Goal: Task Accomplishment & Management: Complete application form

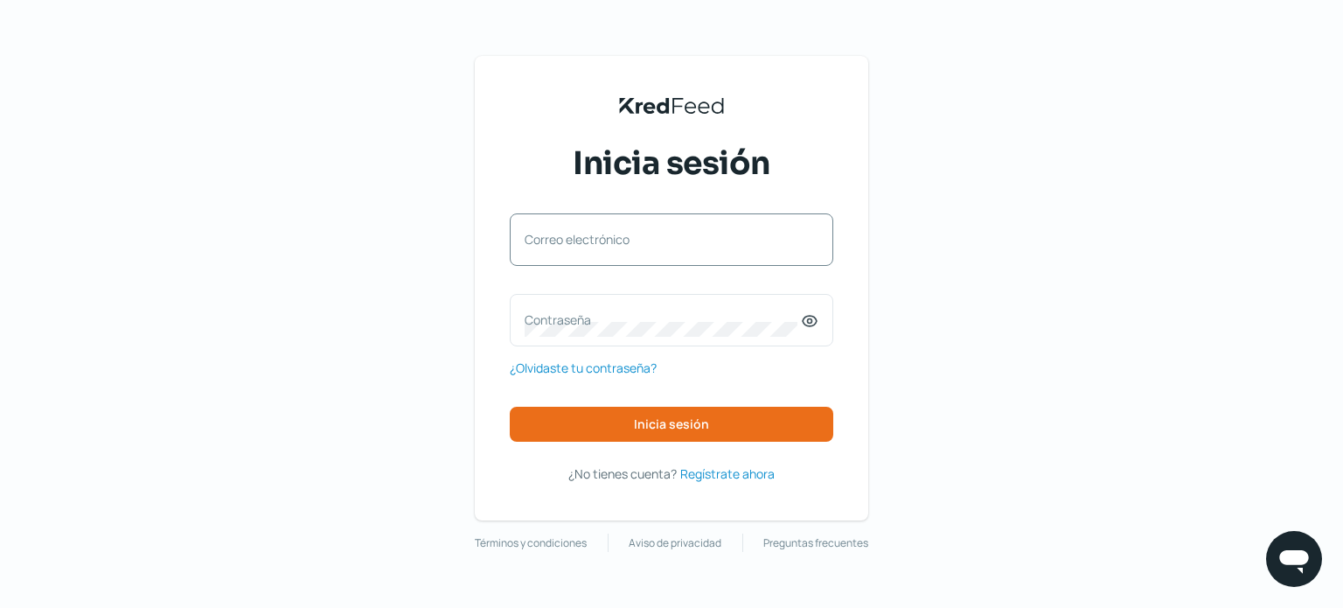
click at [549, 241] on label "Correo electrónico" at bounding box center [663, 239] width 276 height 17
click at [549, 241] on input "Correo electrónico" at bounding box center [672, 248] width 294 height 16
type input "[EMAIL_ADDRESS][DOMAIN_NAME]"
click at [542, 315] on label "Contraseña" at bounding box center [663, 319] width 276 height 17
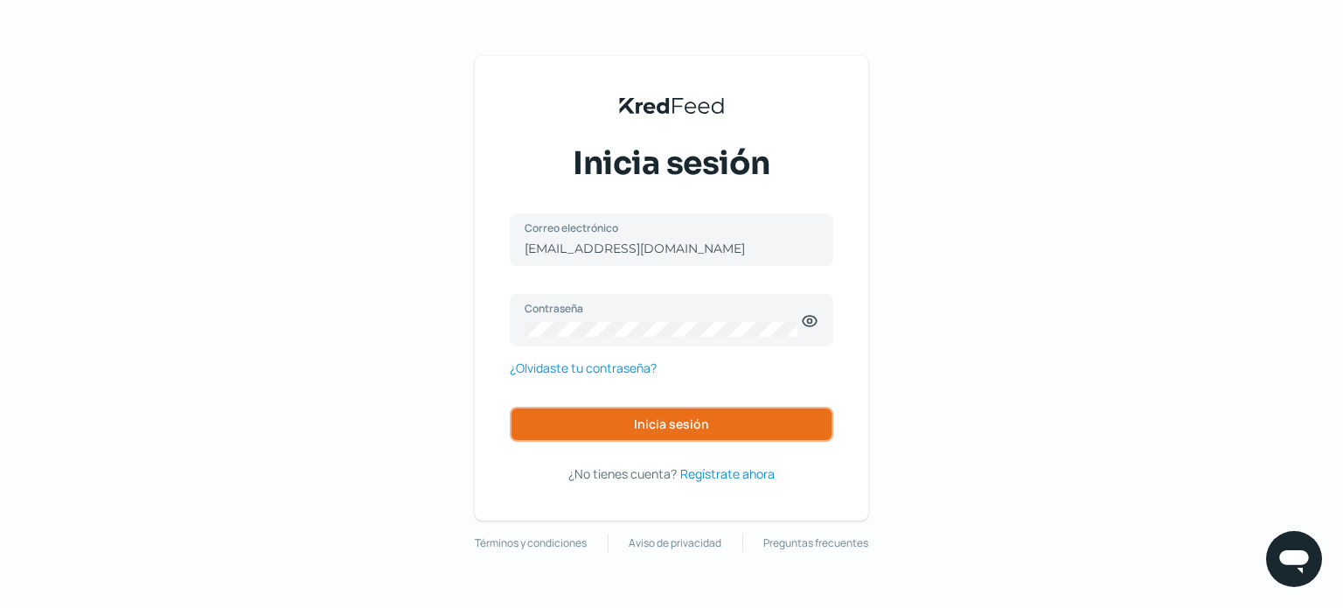
click at [675, 426] on span "Inicia sesión" at bounding box center [671, 424] width 75 height 12
click at [684, 426] on span "Inicia sesión" at bounding box center [671, 424] width 75 height 12
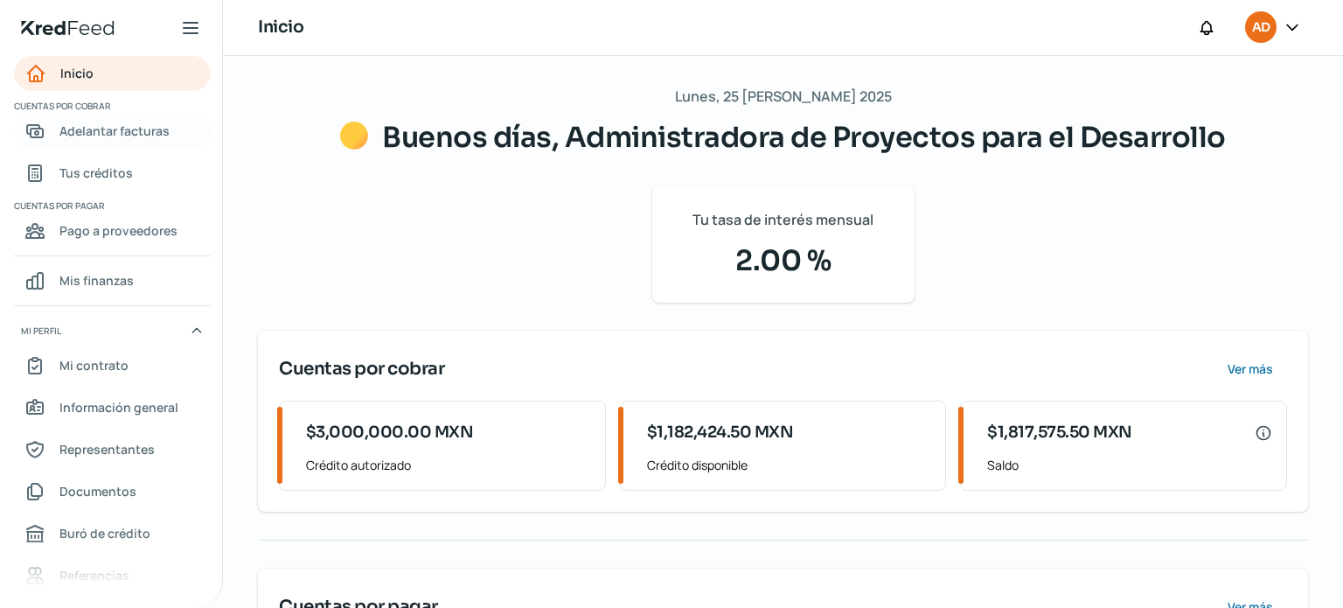
click at [108, 129] on span "Adelantar facturas" at bounding box center [114, 131] width 110 height 22
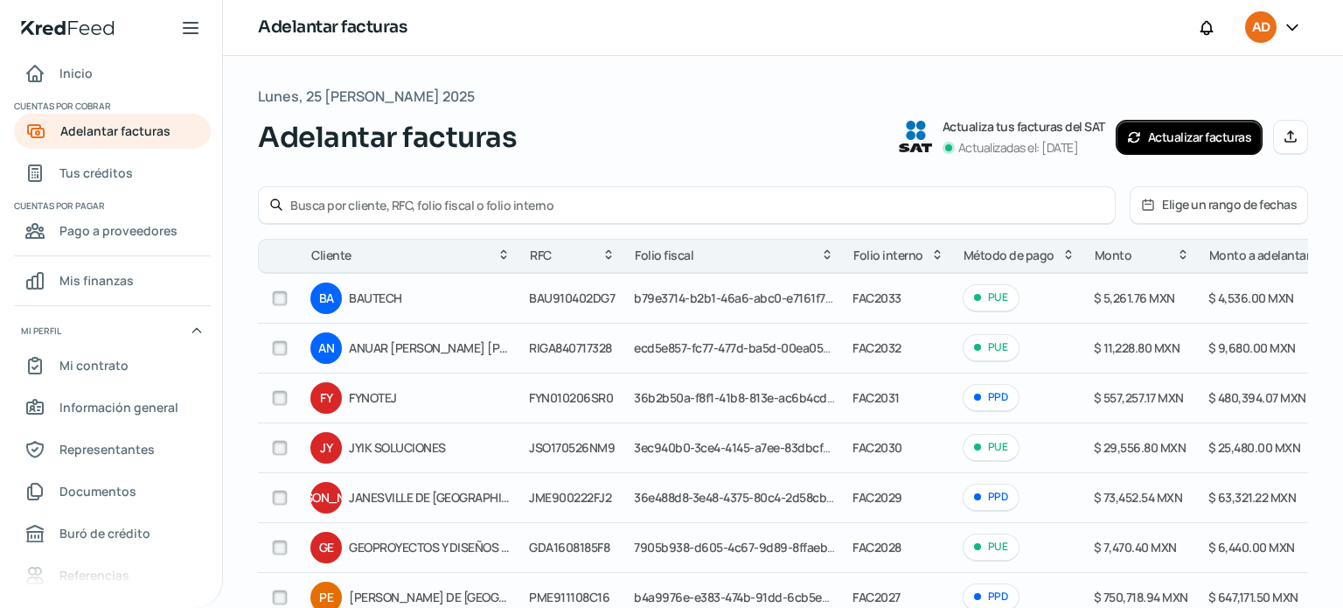
click at [1129, 140] on icon at bounding box center [1134, 137] width 14 height 14
click at [81, 174] on span "Tus créditos" at bounding box center [95, 173] width 73 height 22
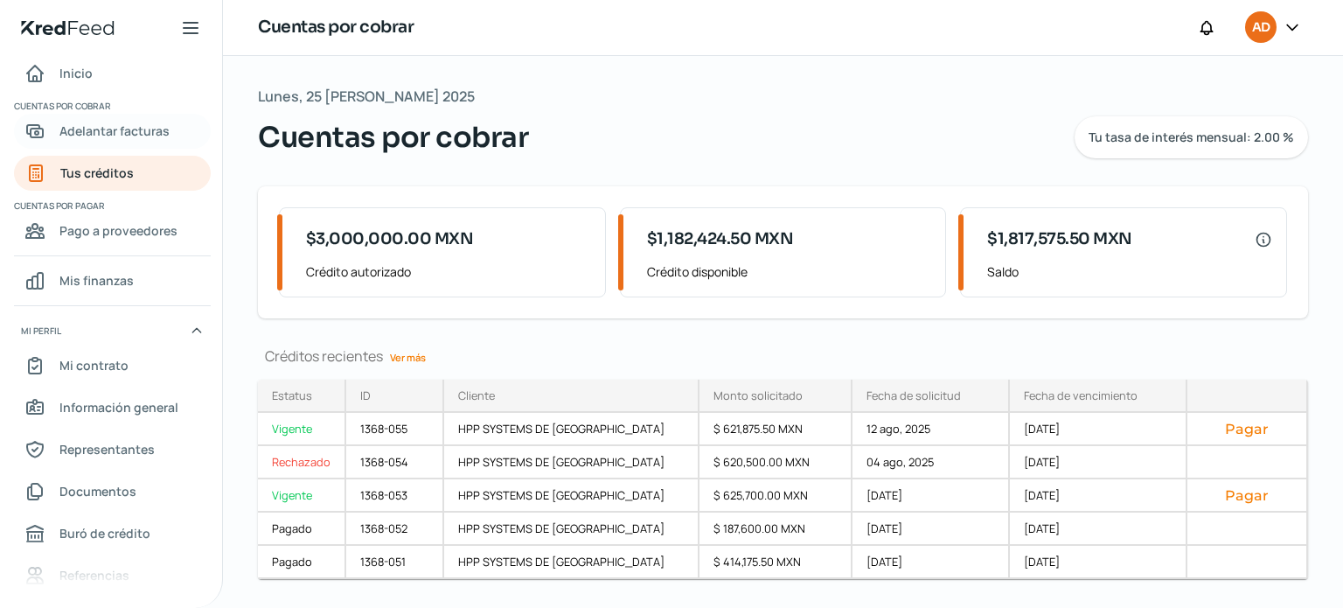
click at [76, 132] on span "Adelantar facturas" at bounding box center [114, 131] width 110 height 22
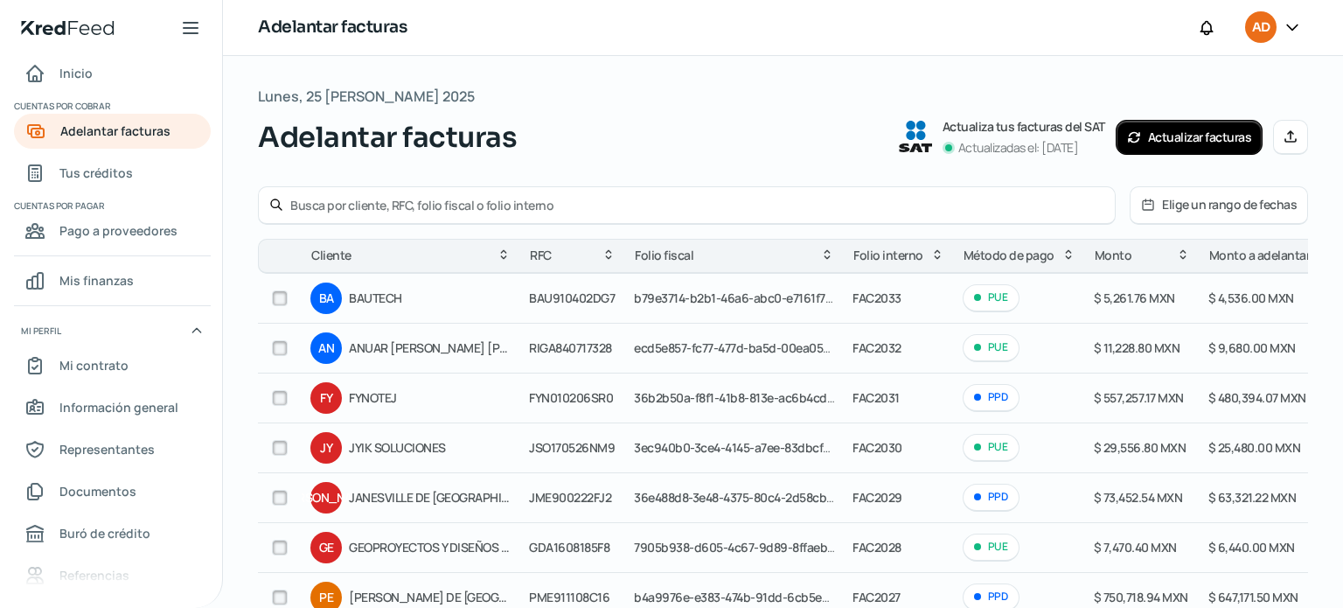
click at [1137, 134] on button "Actualizar facturas" at bounding box center [1190, 137] width 148 height 35
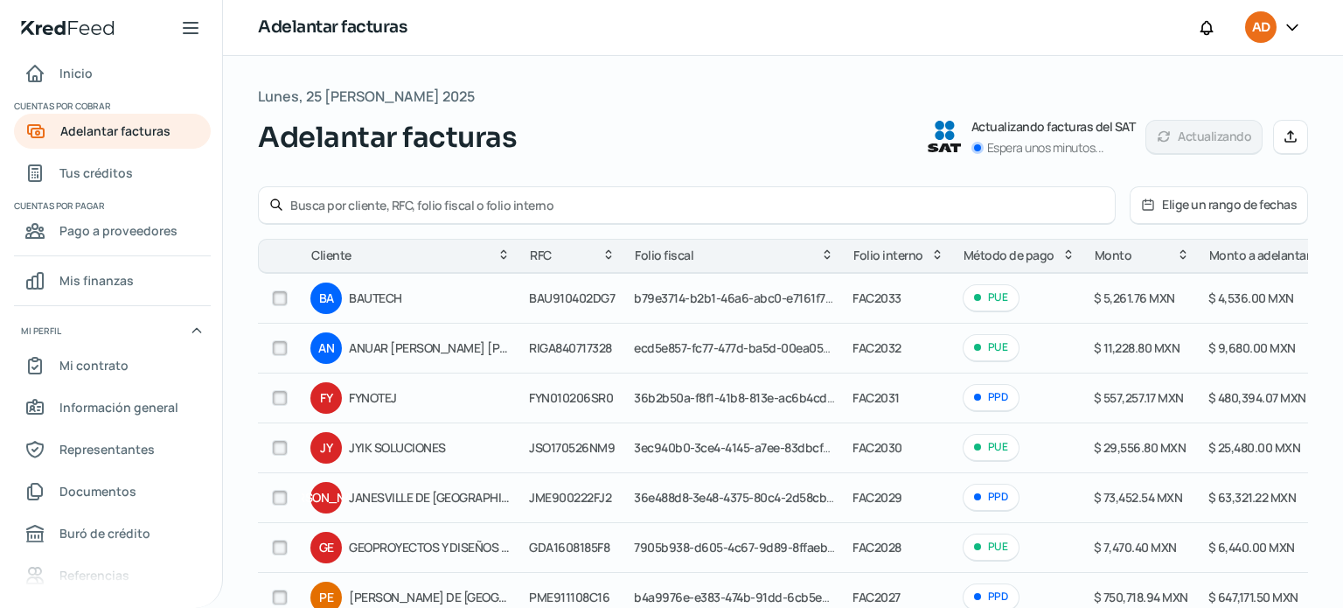
click at [556, 205] on input "text" at bounding box center [697, 205] width 814 height 17
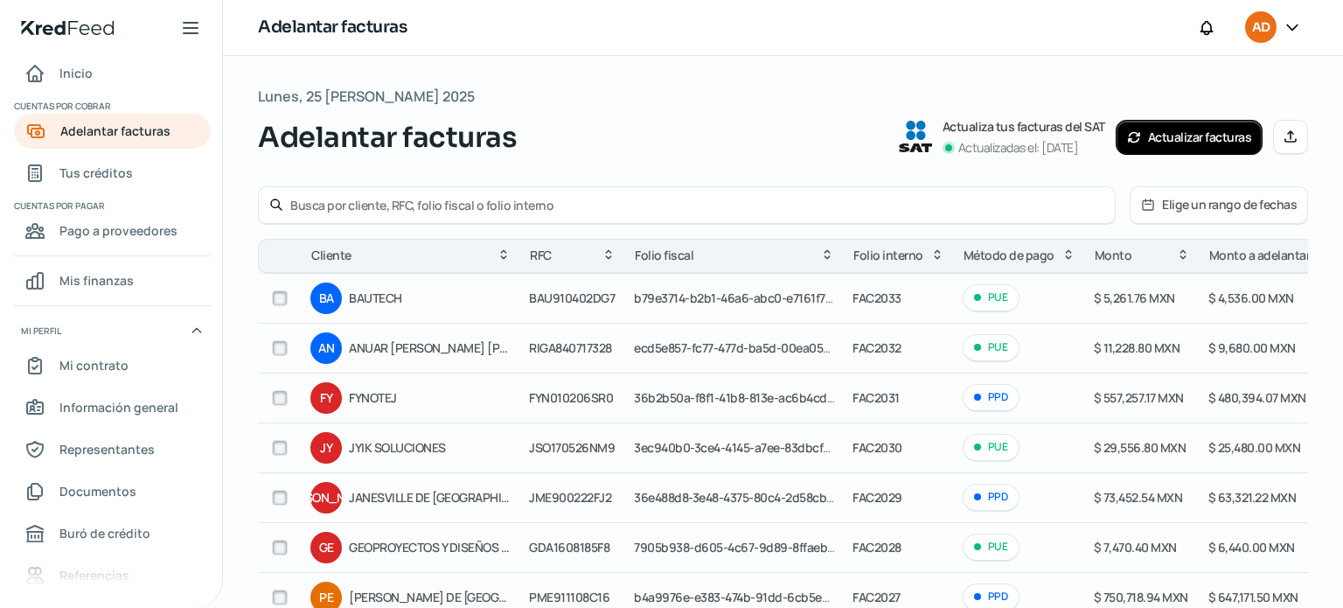
click at [1127, 137] on icon at bounding box center [1134, 137] width 14 height 14
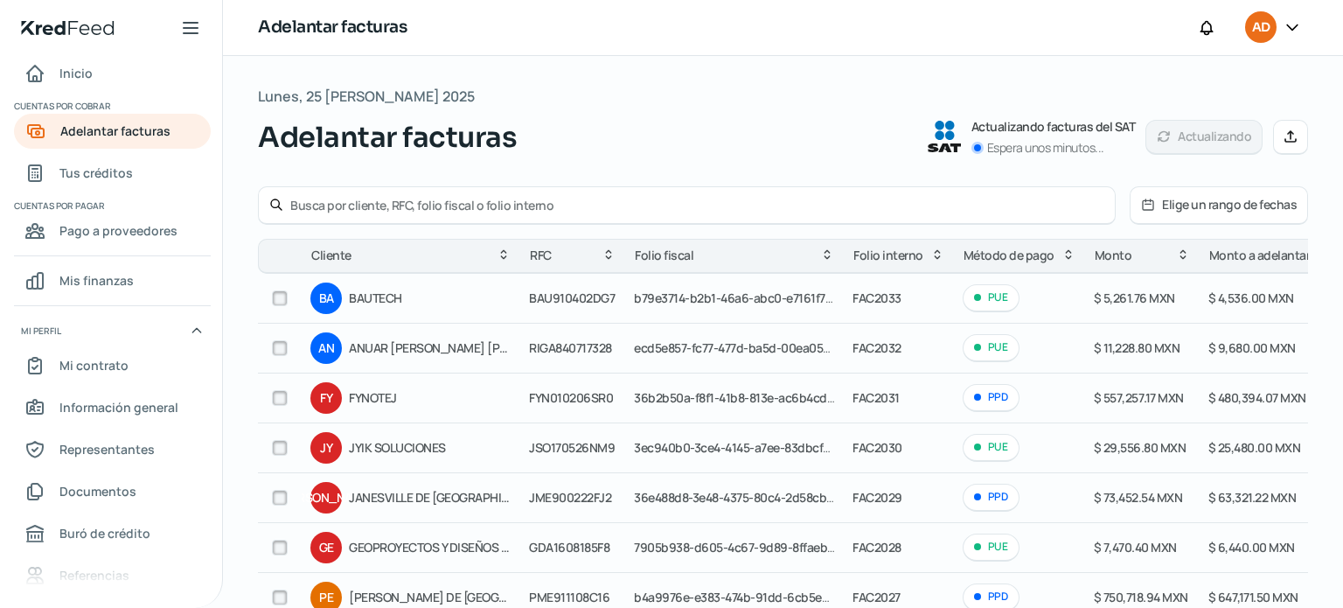
click at [346, 206] on input "text" at bounding box center [697, 205] width 814 height 17
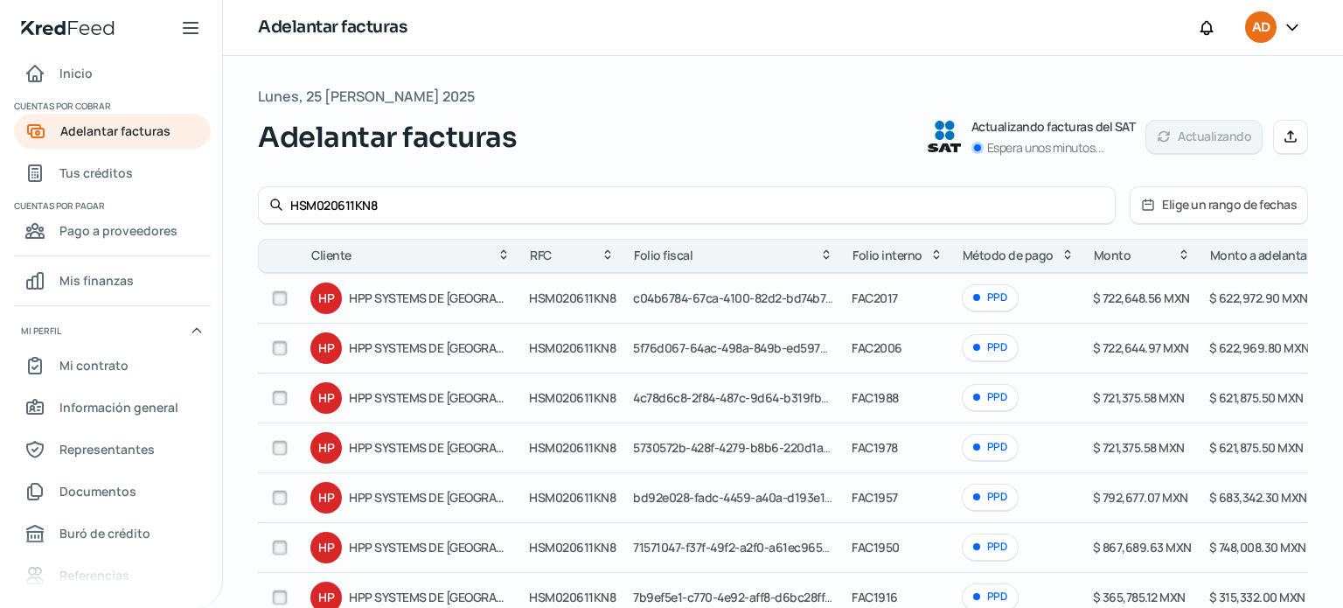
type input "HSM020611KN8"
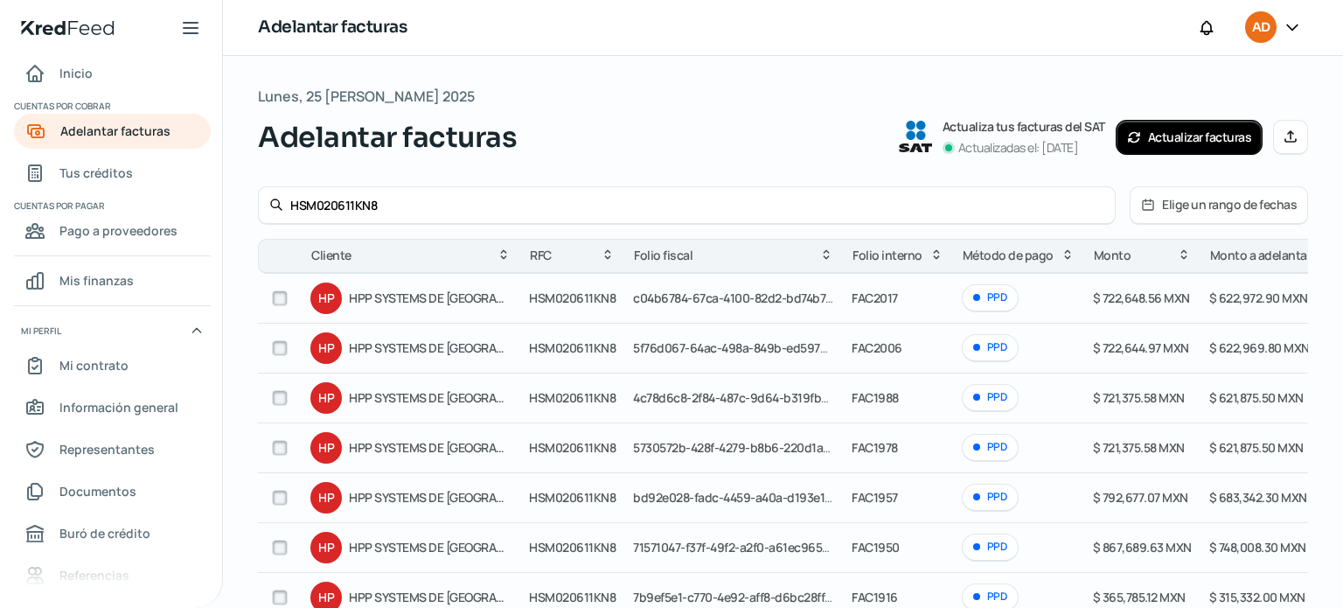
click at [280, 302] on input "checkbox" at bounding box center [280, 298] width 16 height 16
checkbox input "true"
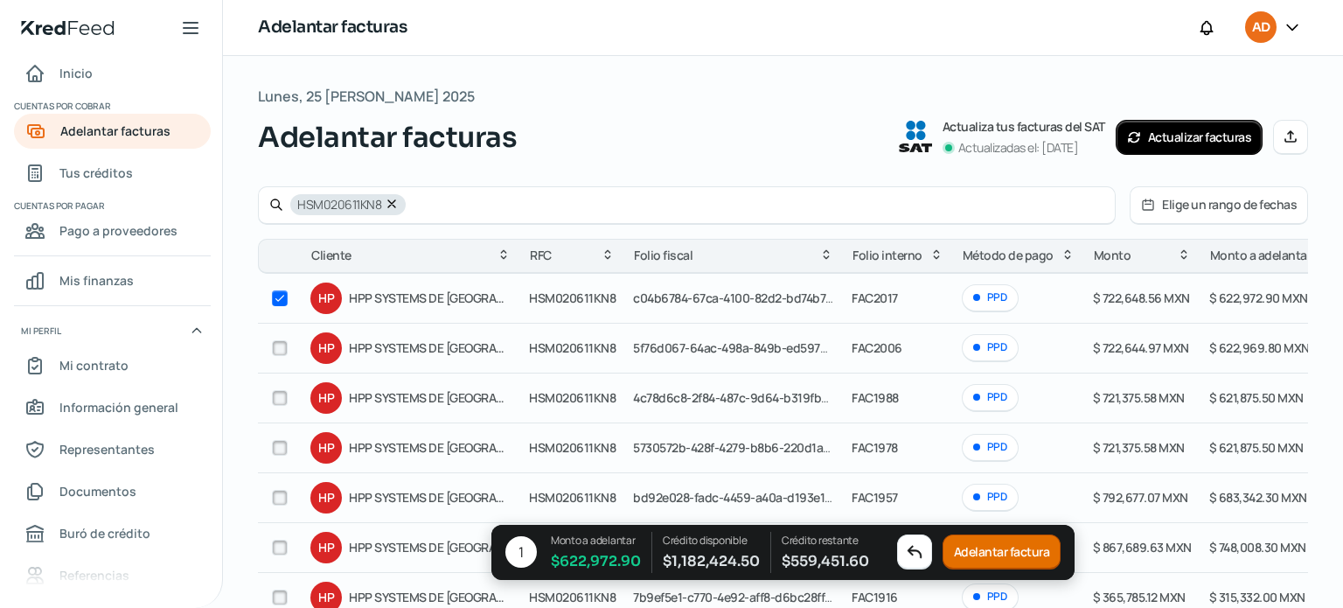
click at [1019, 550] on button "Adelantar factura" at bounding box center [1001, 552] width 119 height 35
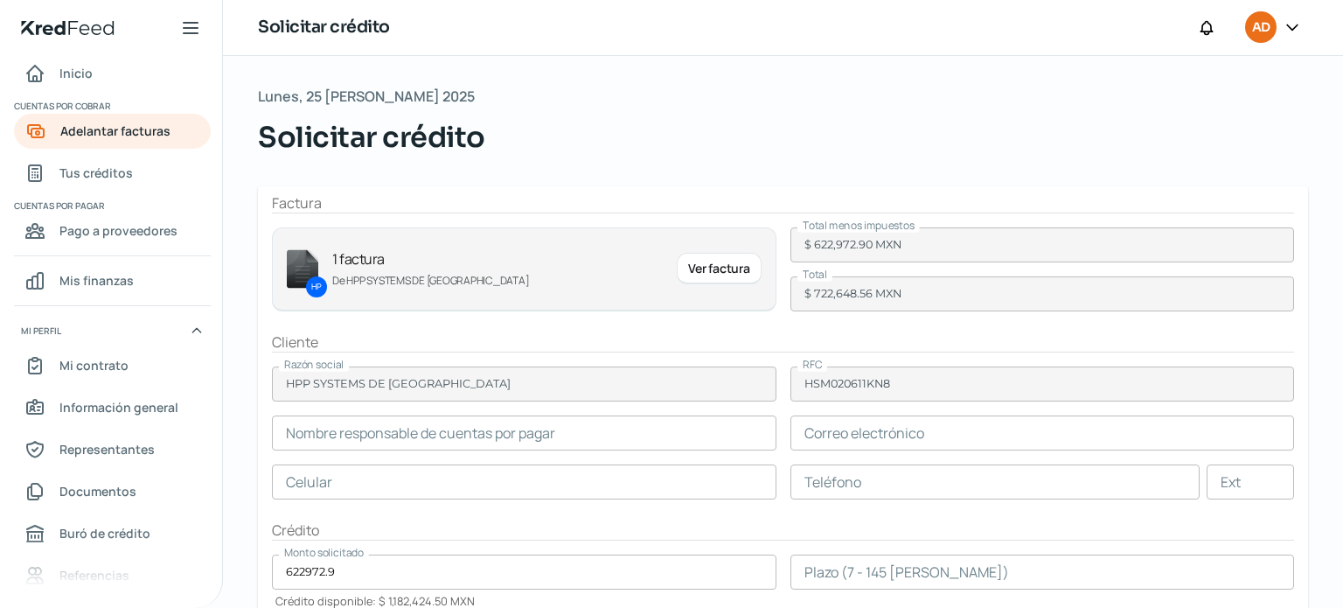
type input "[PERSON_NAME]"
type input "[PERSON_NAME][EMAIL_ADDRESS][PERSON_NAME][DOMAIN_NAME]"
type input "55 - 7688 - 2936"
type input "1"
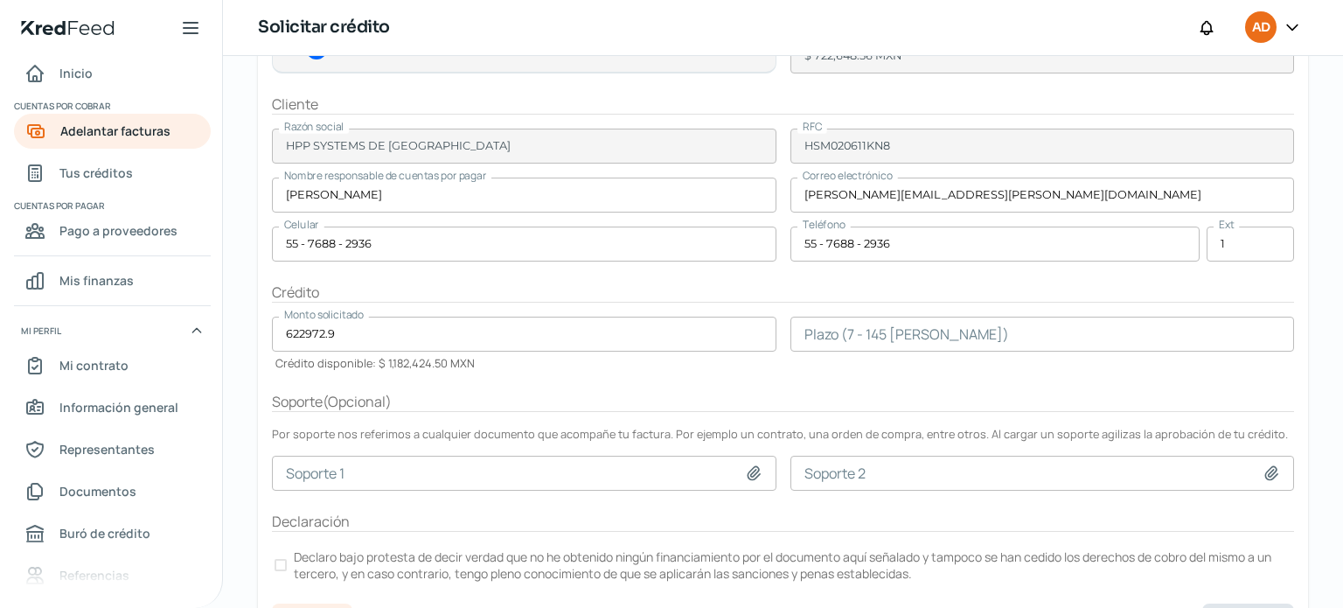
scroll to position [275, 0]
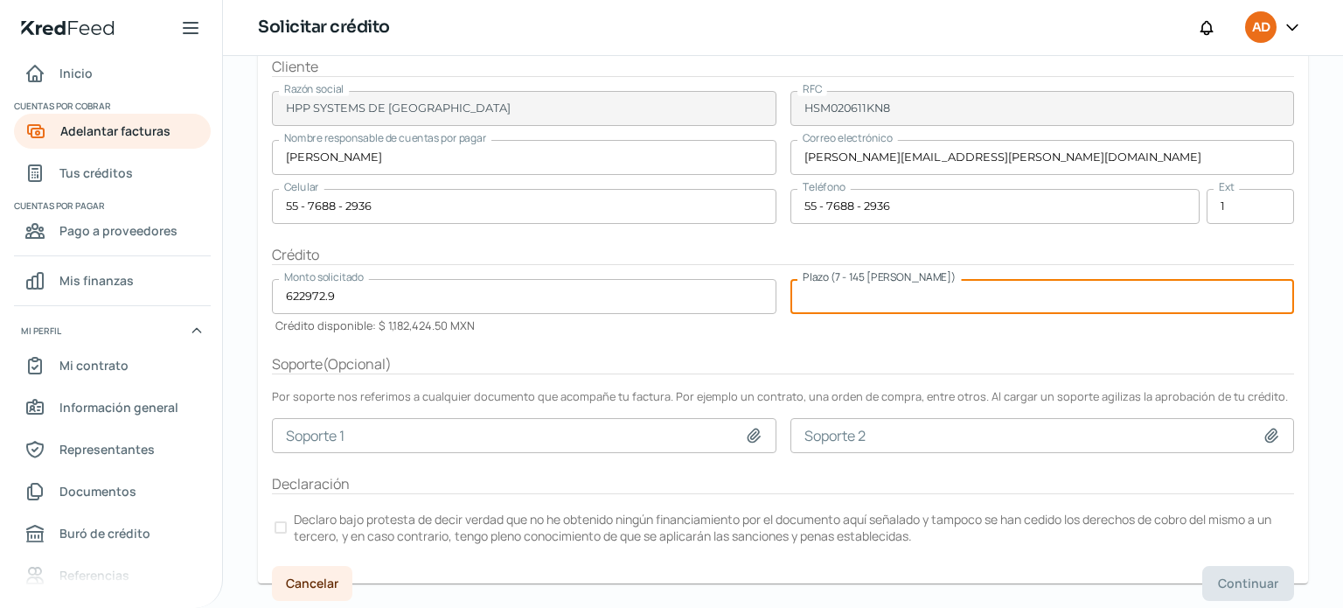
click at [947, 292] on input "number" at bounding box center [1042, 296] width 504 height 35
type input "60"
click at [281, 521] on div at bounding box center [281, 527] width 12 height 12
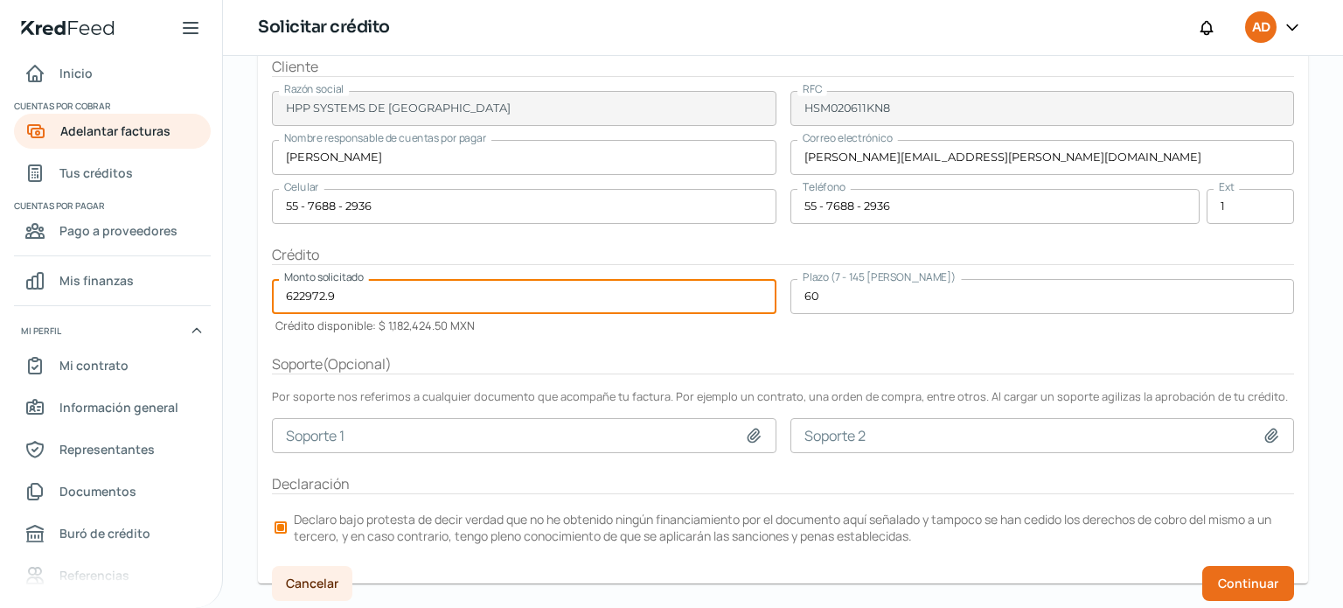
click at [345, 297] on input "622972.9" at bounding box center [524, 296] width 504 height 35
type input "6"
type input "595000"
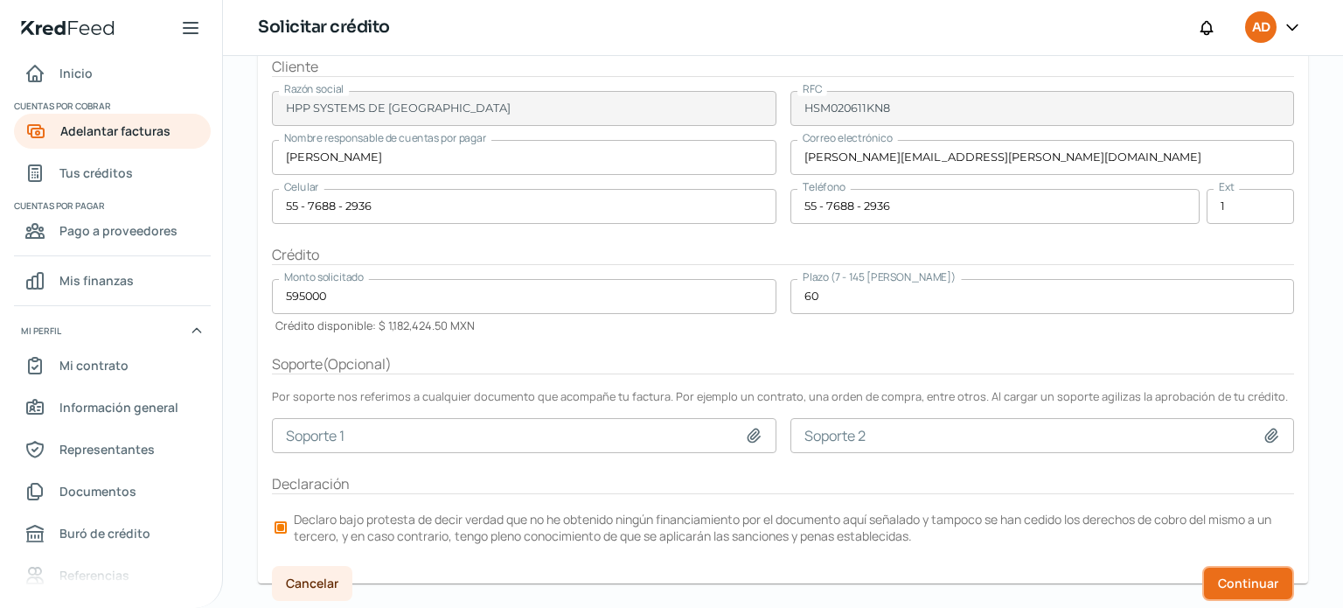
click at [1220, 577] on span "Continuar" at bounding box center [1248, 583] width 60 height 12
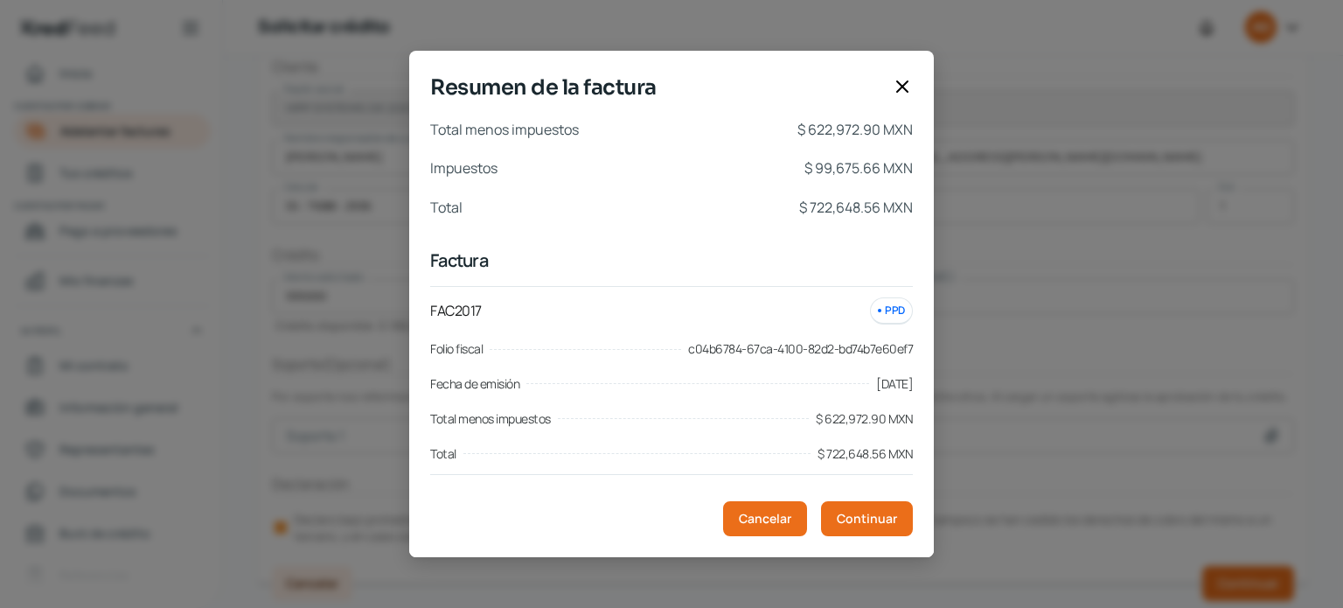
click at [934, 169] on div "Resumen de la factura Total menos impuestos $ 622,972.90 MXN Impuestos $ 99,675…" at bounding box center [671, 304] width 1343 height 608
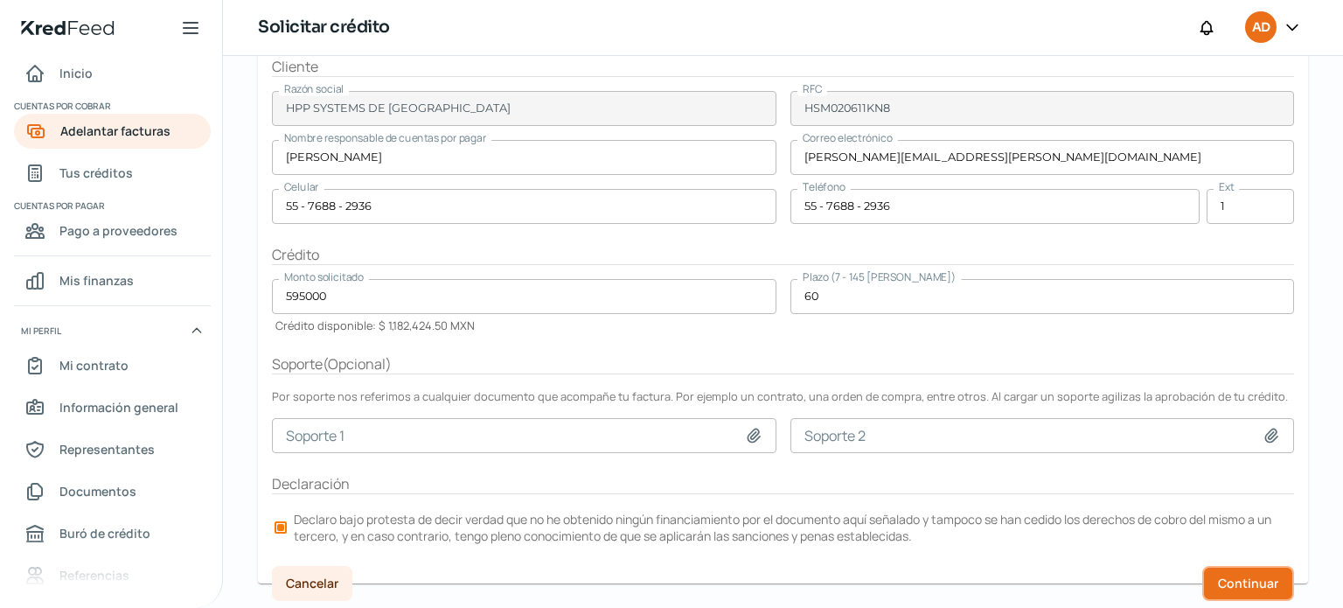
click at [1253, 580] on span "Continuar" at bounding box center [1248, 583] width 60 height 12
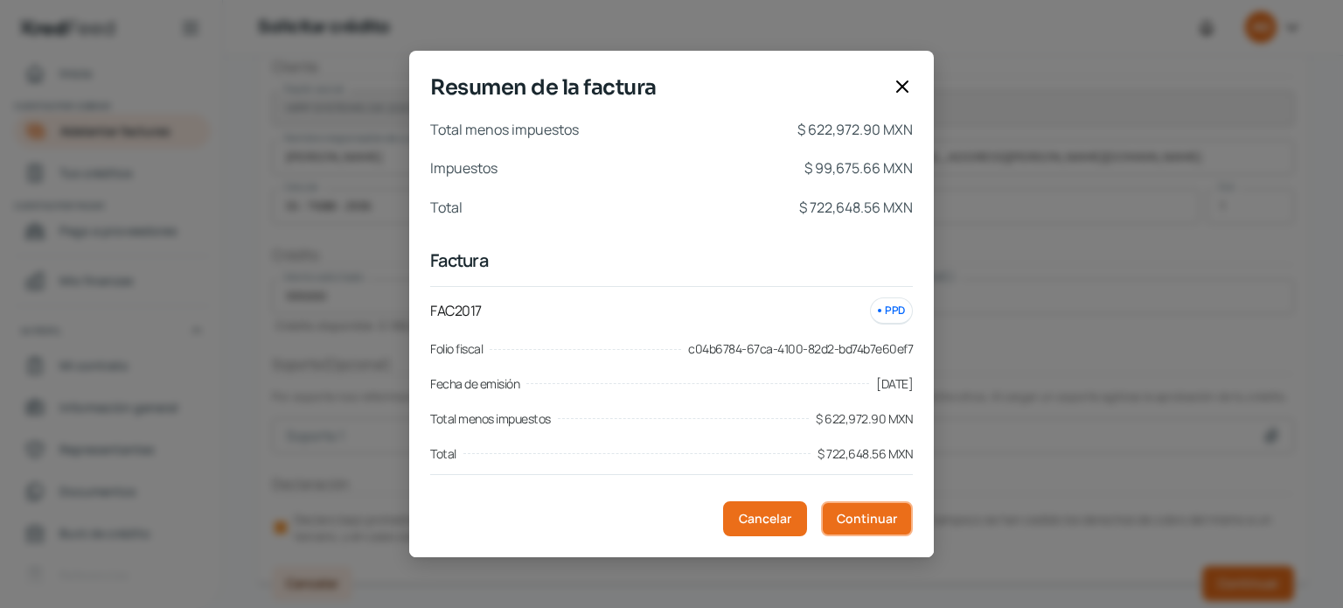
click at [876, 513] on span "Continuar" at bounding box center [867, 518] width 60 height 12
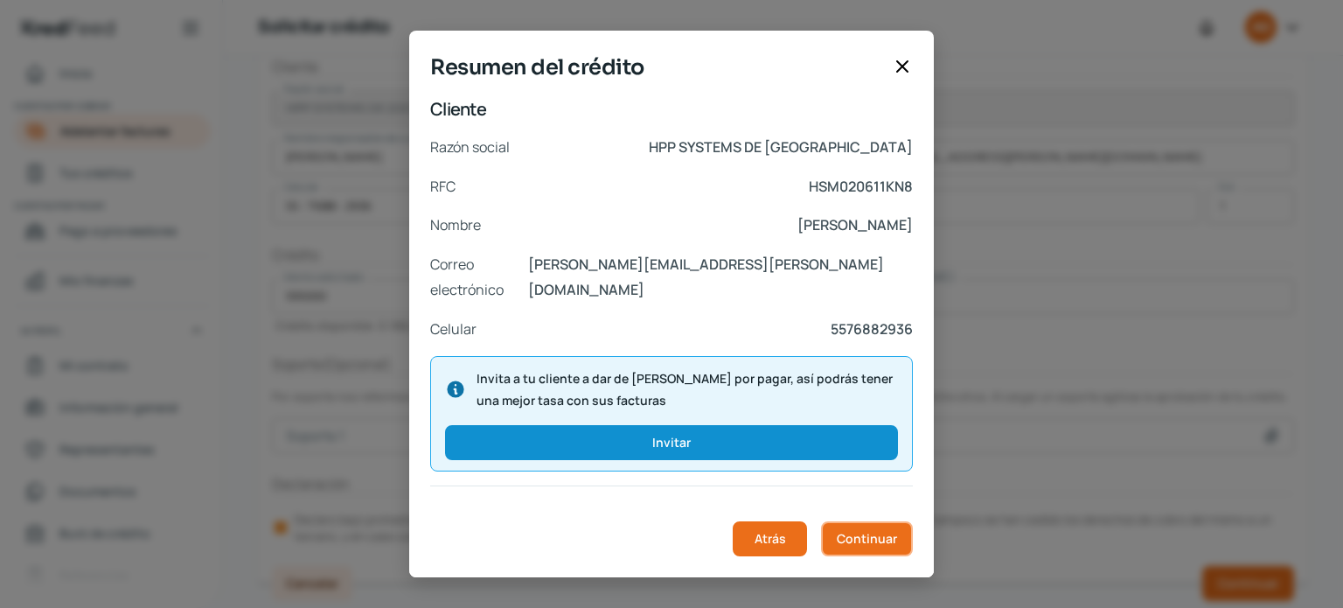
click at [892, 537] on span "Continuar" at bounding box center [867, 538] width 60 height 12
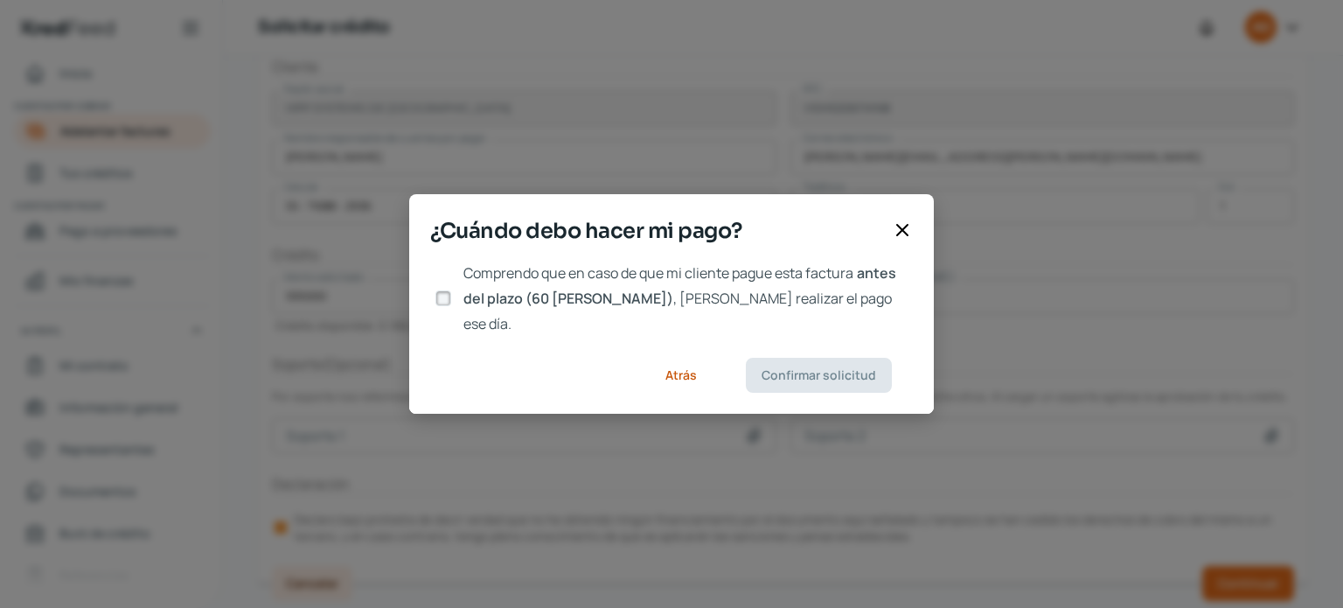
click at [442, 299] on input "Comprendo que en caso de que mi cliente pague esta factura antes del plazo (60 …" at bounding box center [443, 298] width 16 height 16
checkbox input "true"
click at [832, 370] on button "Confirmar solicitud" at bounding box center [819, 375] width 146 height 35
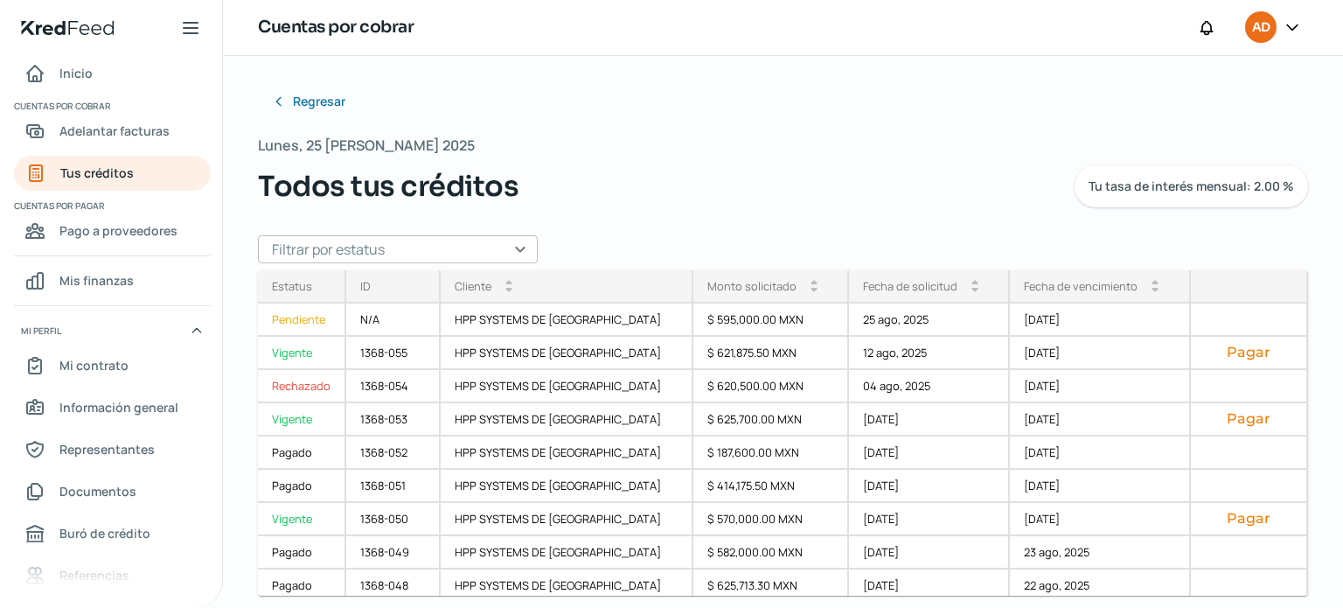
click at [1331, 209] on div "Regresar Lunes, 25 [PERSON_NAME] 2025 Todos tus créditos Tu tasa de interés men…" at bounding box center [783, 332] width 1120 height 552
